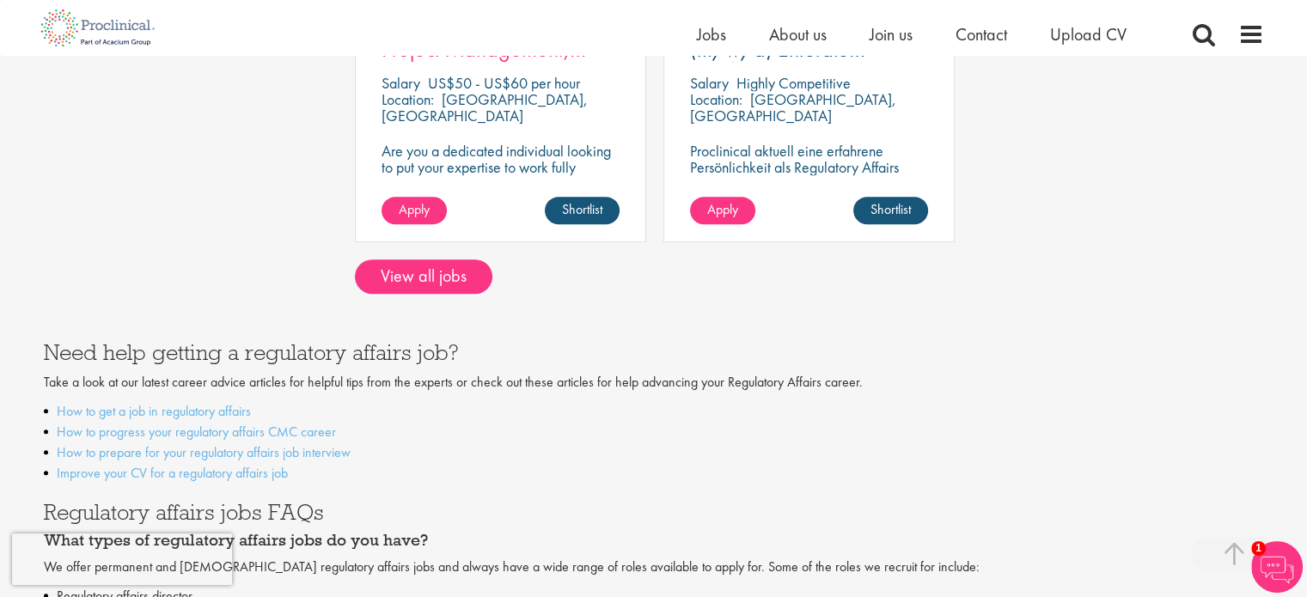
scroll to position [813, 0]
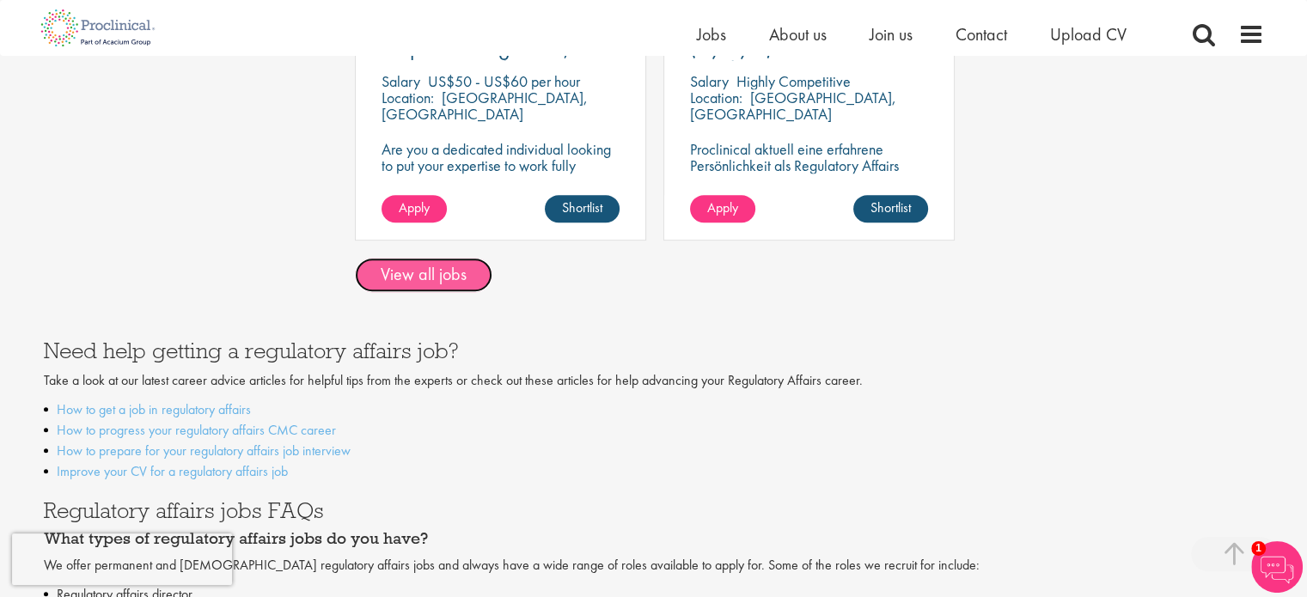
click at [420, 271] on link "View all jobs" at bounding box center [423, 275] width 137 height 34
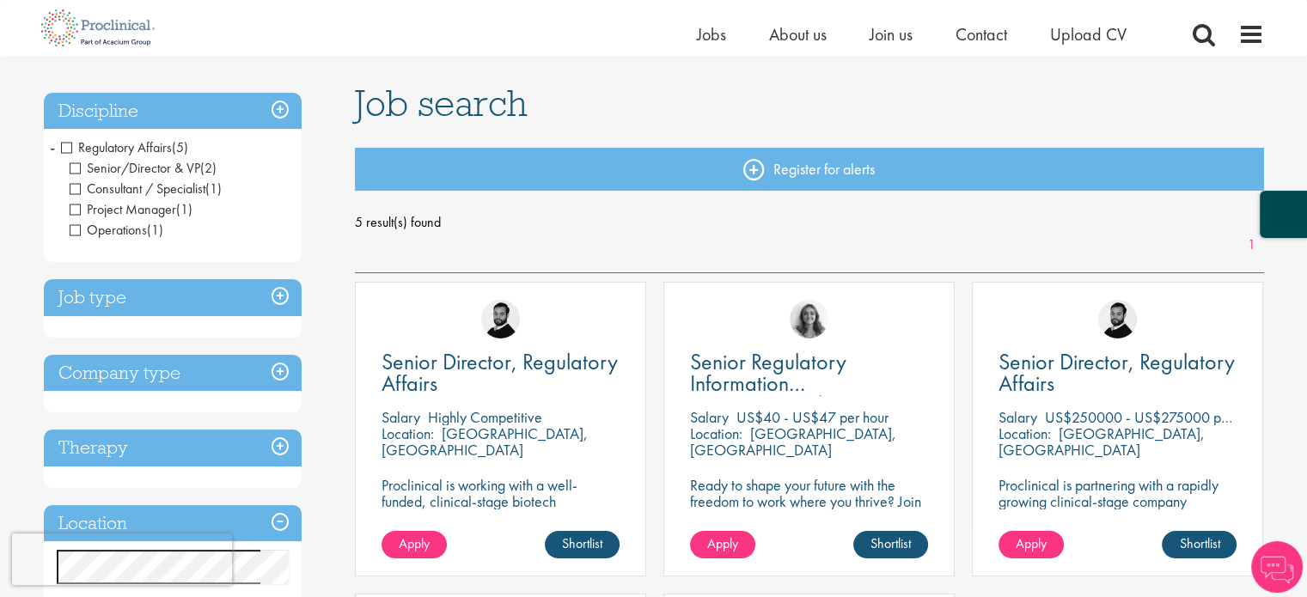
scroll to position [91, 0]
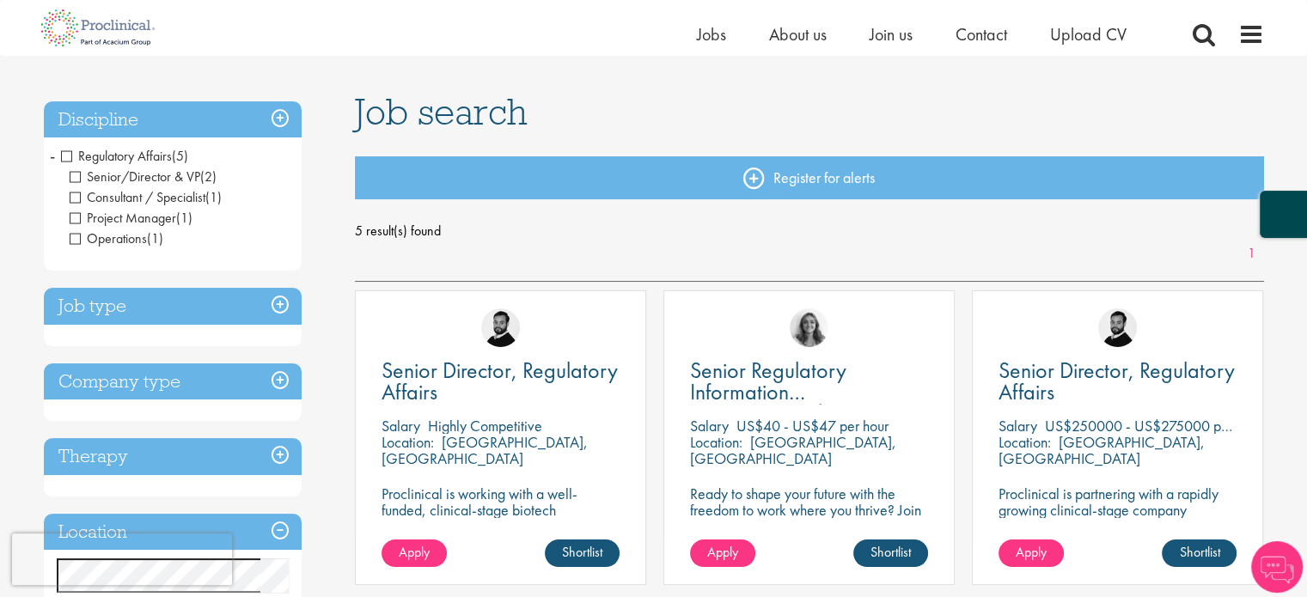
click at [76, 176] on span "Senior/Director & VP" at bounding box center [135, 177] width 131 height 18
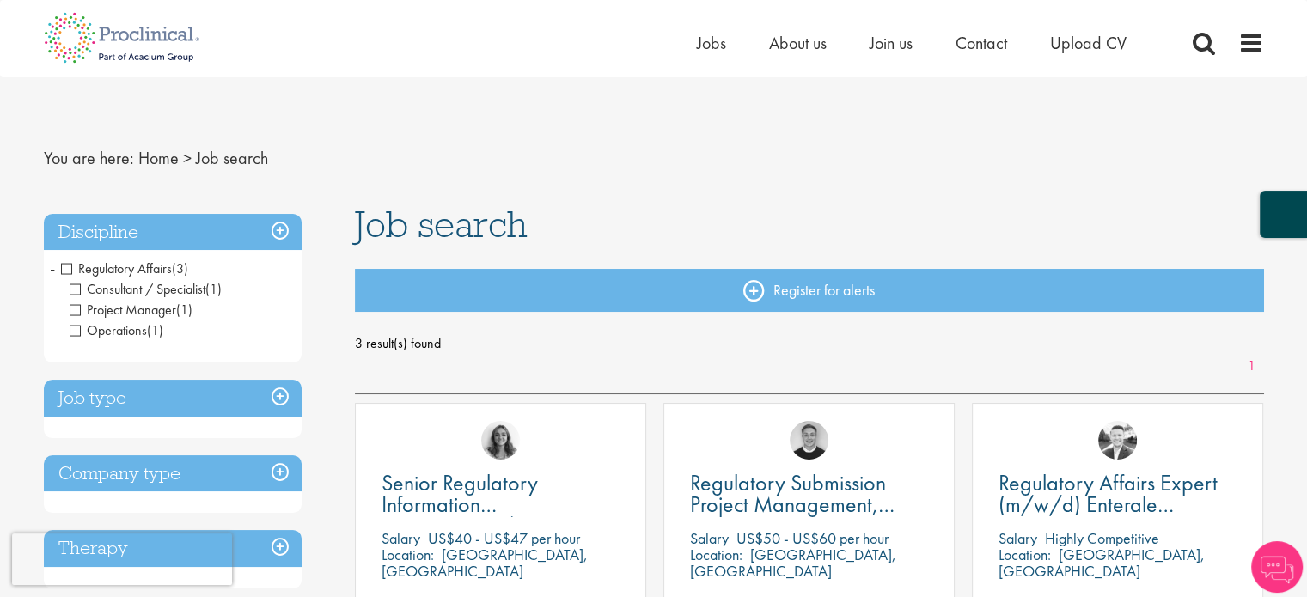
click at [75, 327] on span "Operations" at bounding box center [108, 330] width 77 height 18
